Goal: Information Seeking & Learning: Learn about a topic

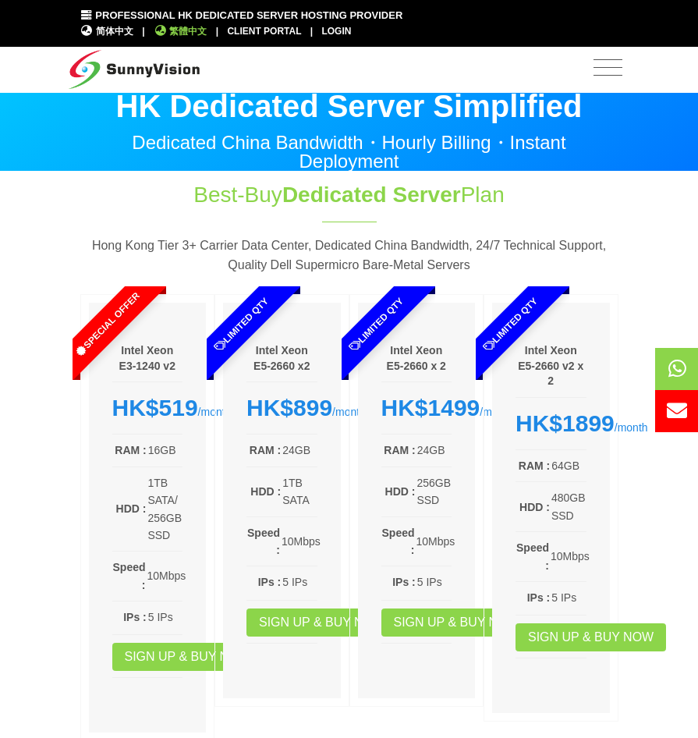
click at [196, 27] on span "繁體中文" at bounding box center [181, 31] width 54 height 15
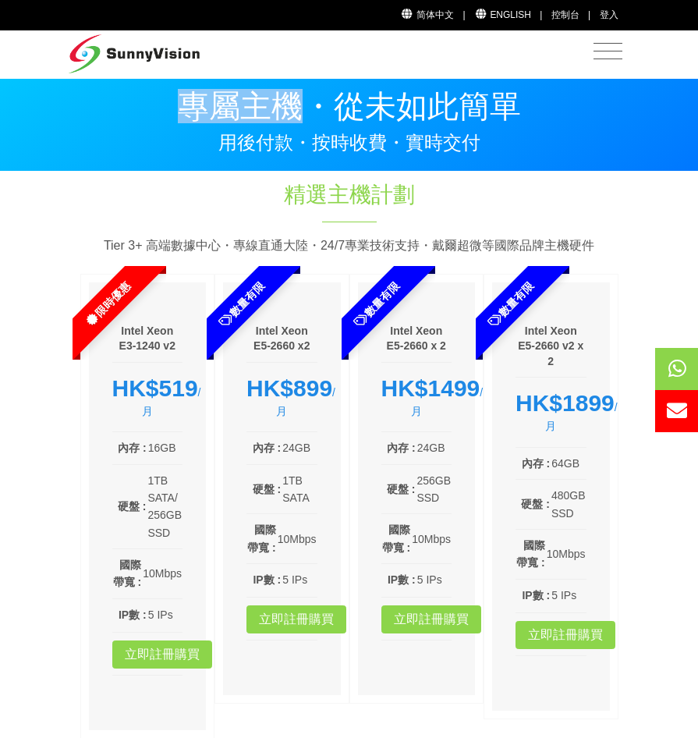
drag, startPoint x: 187, startPoint y: 107, endPoint x: 310, endPoint y: 107, distance: 123.2
click at [310, 107] on p "專屬主機・從未如此簡單" at bounding box center [349, 105] width 538 height 31
copy p "專屬主機"
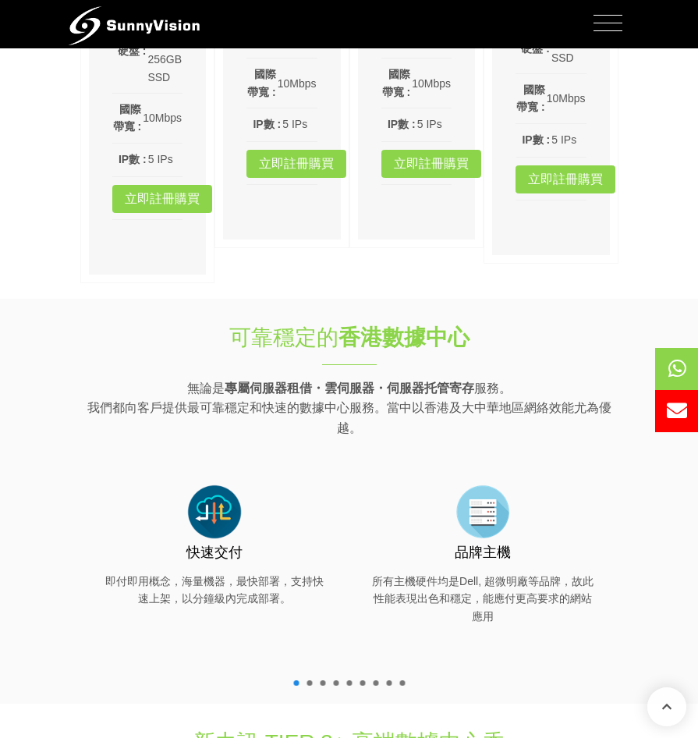
scroll to position [624, 0]
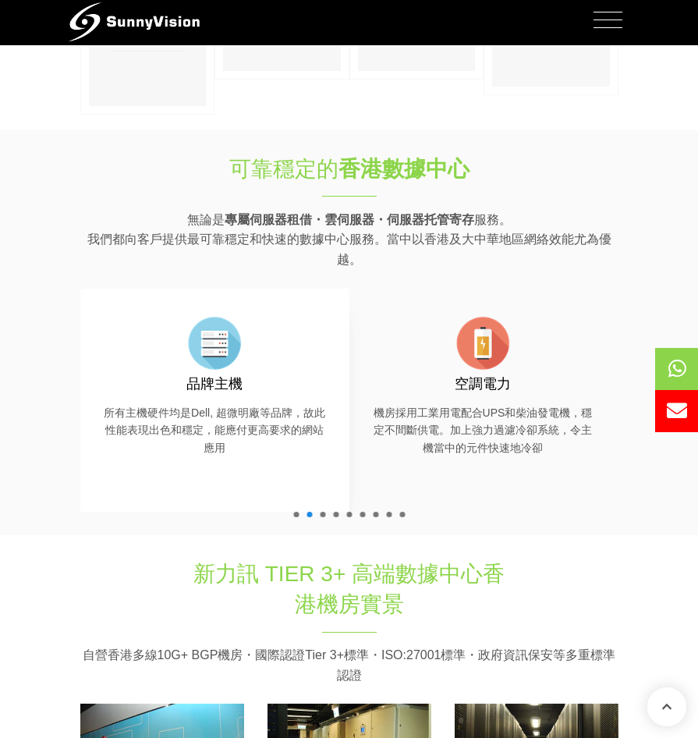
drag, startPoint x: 311, startPoint y: 395, endPoint x: 434, endPoint y: 405, distance: 123.6
click at [326, 405] on div "品牌主機 所有主機硬件均是Dell, 超微明廠等品牌，故此性能表現出色和穩定，能應付更高要求的網站應用" at bounding box center [215, 384] width 222 height 145
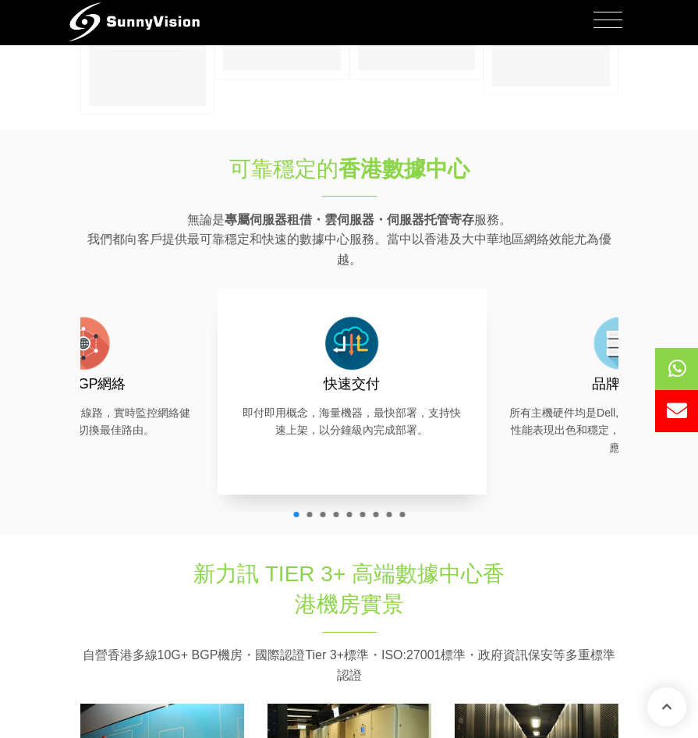
drag, startPoint x: 221, startPoint y: 391, endPoint x: 547, endPoint y: 391, distance: 325.9
click at [463, 391] on h3 "快速交付" at bounding box center [352, 383] width 222 height 19
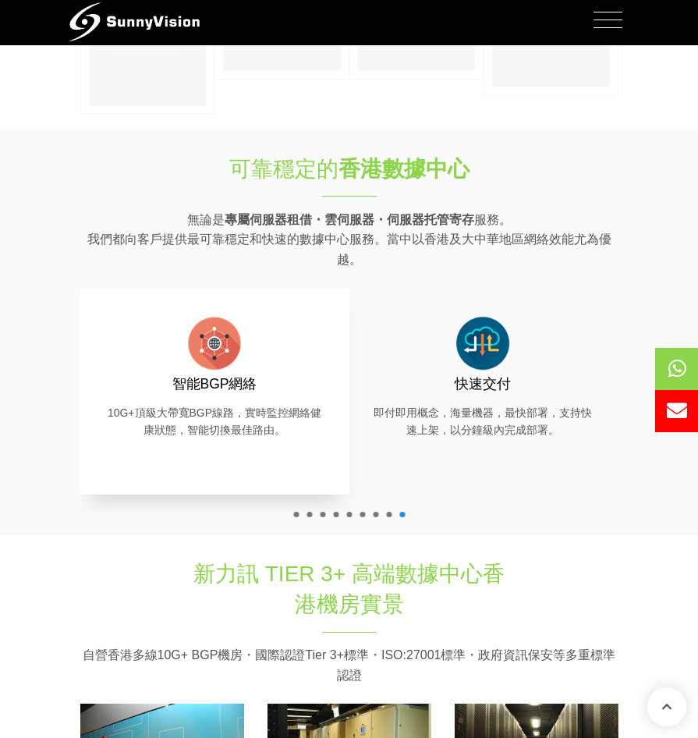
drag, startPoint x: 168, startPoint y: 388, endPoint x: 575, endPoint y: 380, distance: 406.3
click at [326, 380] on h3 "智能BGP網絡" at bounding box center [215, 383] width 222 height 19
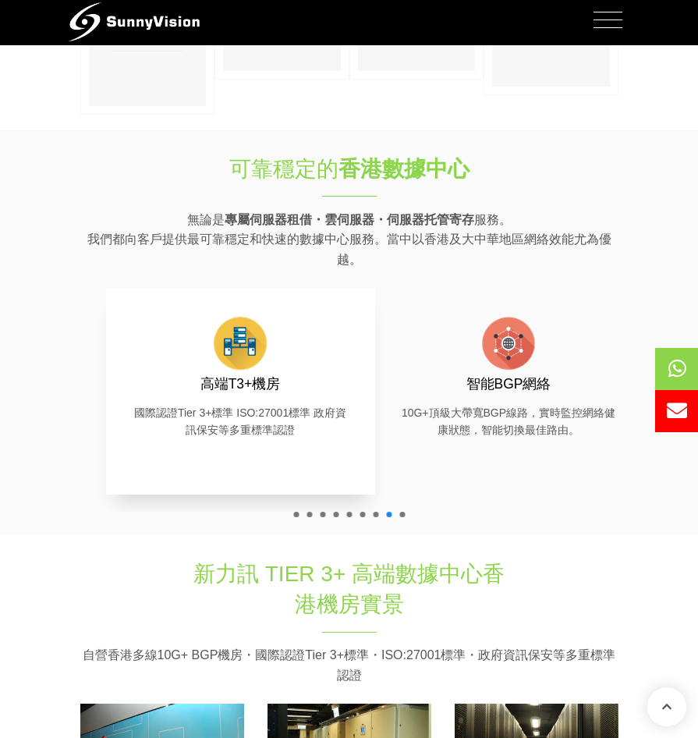
drag, startPoint x: 254, startPoint y: 379, endPoint x: 467, endPoint y: 384, distance: 212.9
click at [352, 377] on h3 "高端T3+機房" at bounding box center [240, 383] width 222 height 19
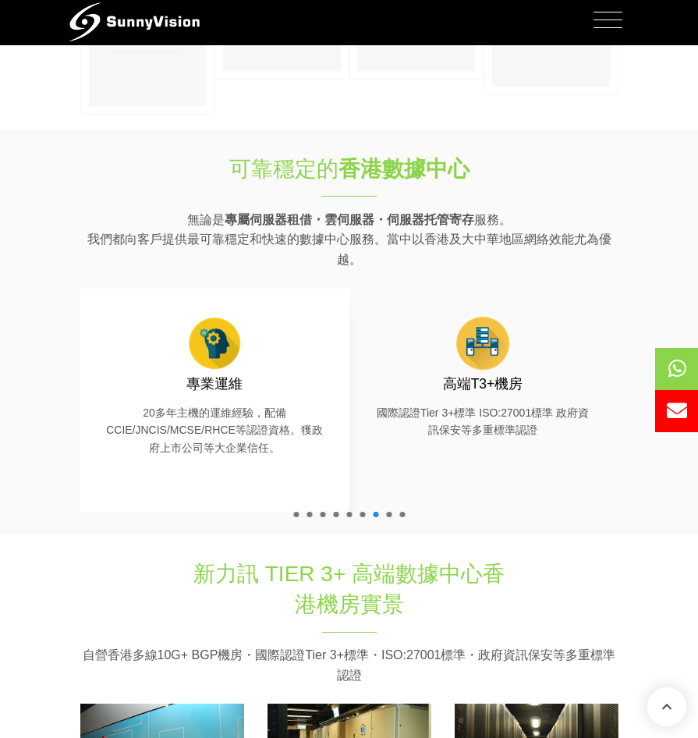
drag, startPoint x: 291, startPoint y: 407, endPoint x: 591, endPoint y: 391, distance: 300.6
click at [326, 391] on div "專業運維 20多年主機的運維經驗，配備CCIE/JNCIS/MCSE/RHCE等認證資格。獲政府上市公司等大企業信任。" at bounding box center [215, 384] width 222 height 145
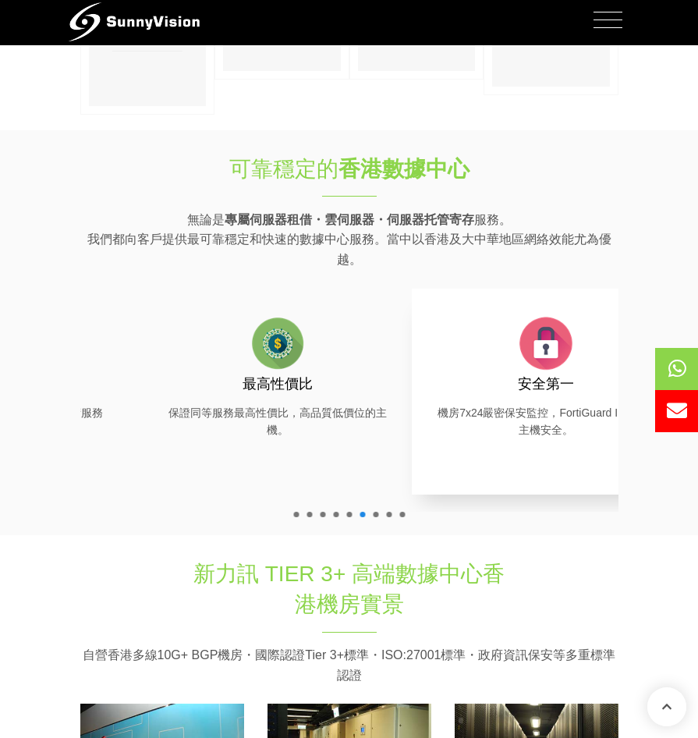
drag, startPoint x: 180, startPoint y: 402, endPoint x: 511, endPoint y: 416, distance: 331.7
click at [511, 416] on div "安全第一 機房7x24嚴密保安監控，FortiGuard IPS防護主機安全。" at bounding box center [546, 375] width 222 height 127
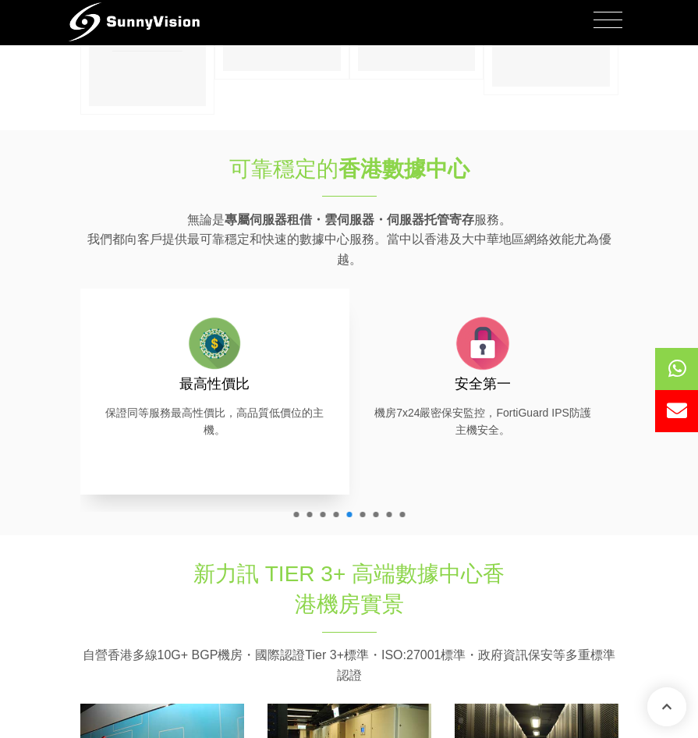
drag, startPoint x: 101, startPoint y: 402, endPoint x: 438, endPoint y: 398, distance: 337.6
click at [349, 398] on div "最高性價比 保證同等服務最高性價比，高品質低價位的主機。" at bounding box center [214, 391] width 269 height 206
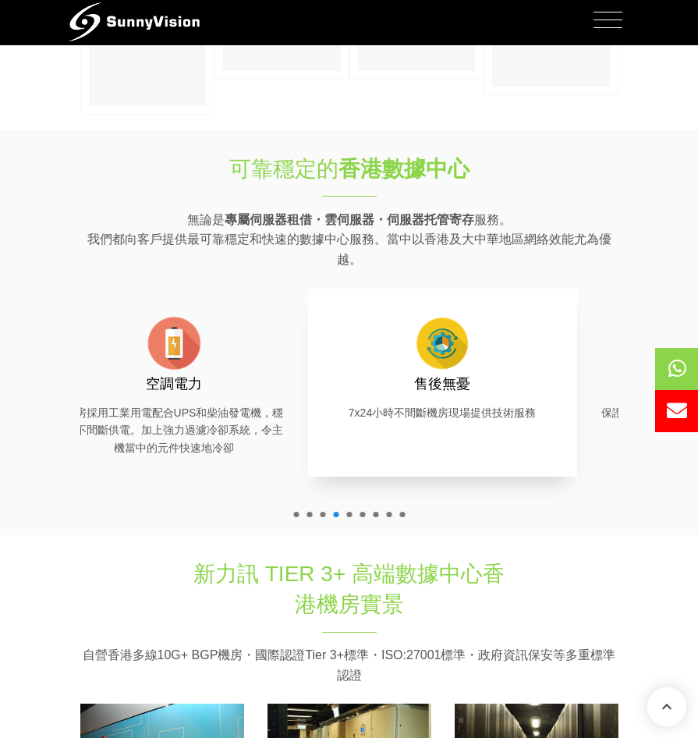
drag, startPoint x: 207, startPoint y: 416, endPoint x: 477, endPoint y: 433, distance: 271.1
click at [477, 433] on div "售後無憂 7x24小時不間斷機房現場提供技術服務" at bounding box center [442, 382] width 269 height 189
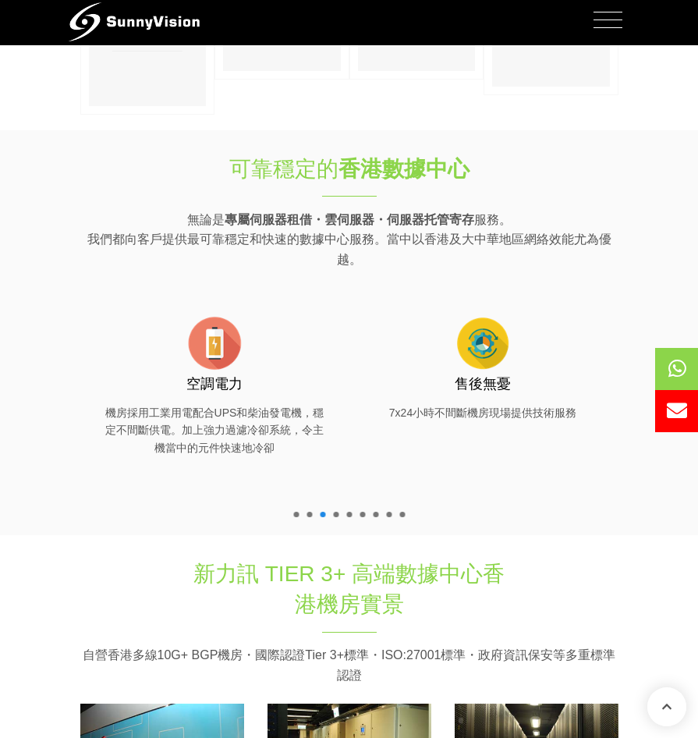
drag, startPoint x: 180, startPoint y: 412, endPoint x: 352, endPoint y: 73, distance: 379.7
click at [326, 398] on div "空調電力 機房採用工業用電配合UPS和柴油發電機，穩定不間斷供電。加上強力過濾冷卻系統，令主機當中的元件快速地冷卻" at bounding box center [215, 384] width 222 height 145
